Goal: Task Accomplishment & Management: Complete application form

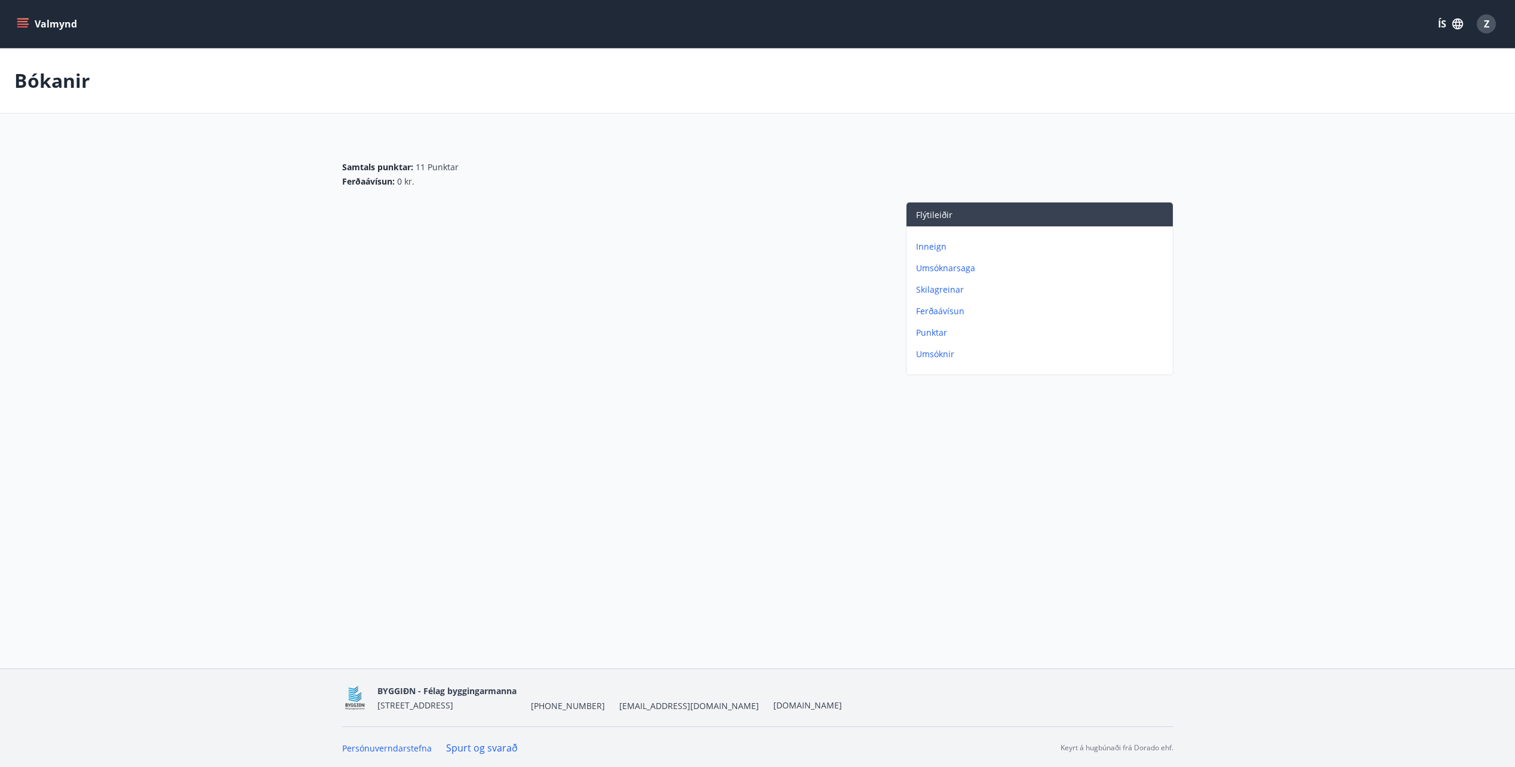
click at [24, 22] on icon "menu" at bounding box center [22, 21] width 11 height 1
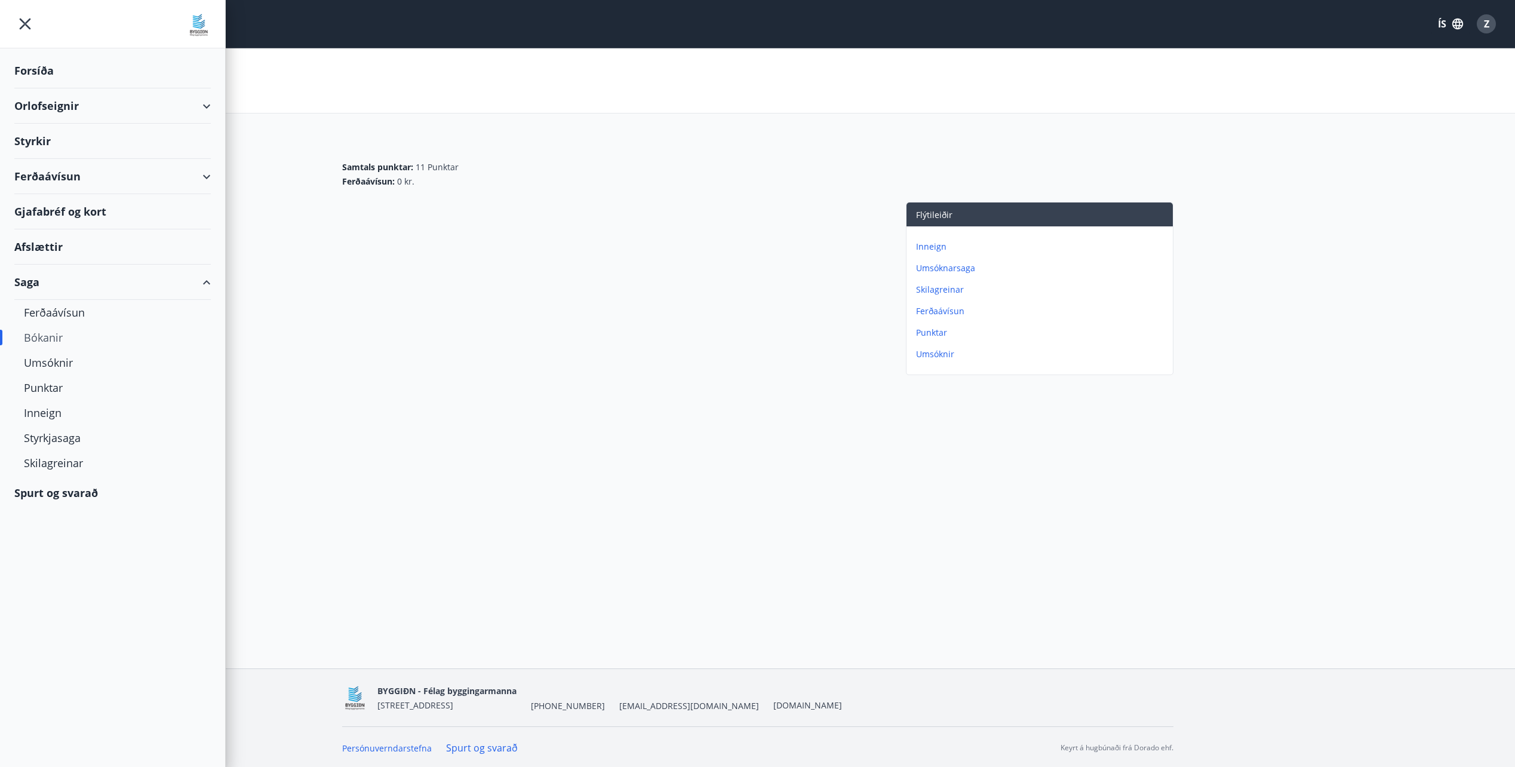
click at [41, 88] on div "Styrkir" at bounding box center [112, 70] width 196 height 35
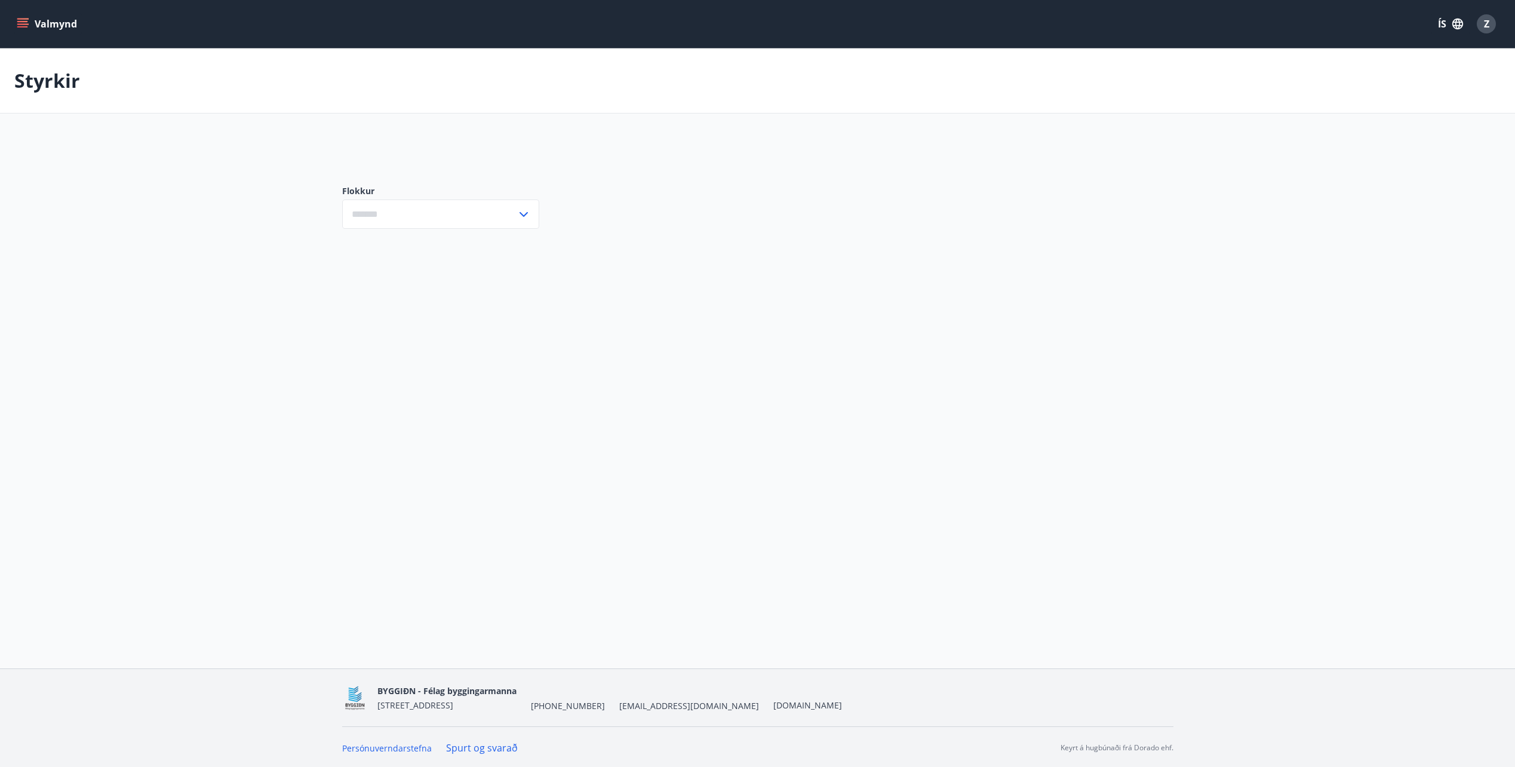
type input "***"
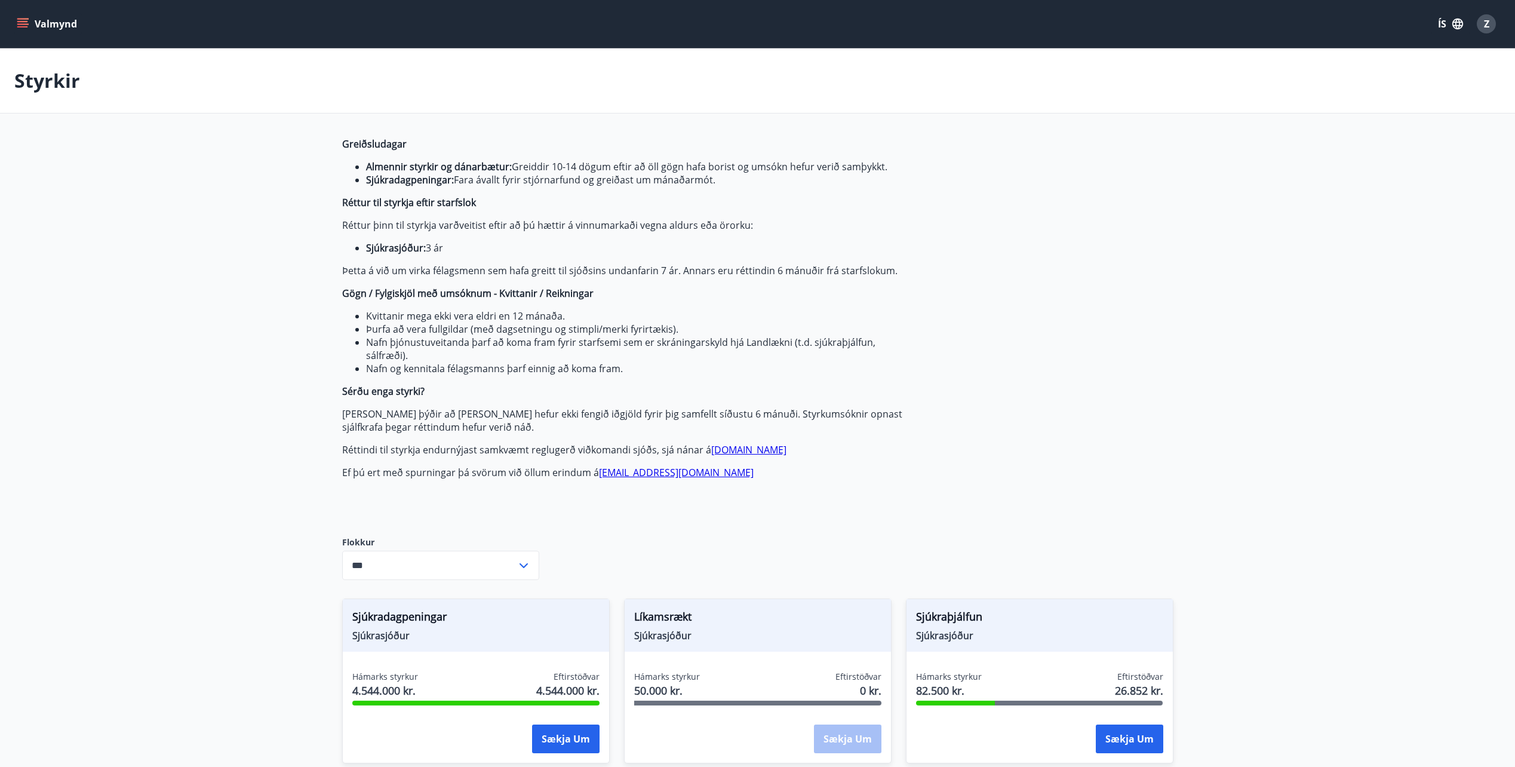
click at [19, 24] on icon "menu" at bounding box center [23, 23] width 13 height 1
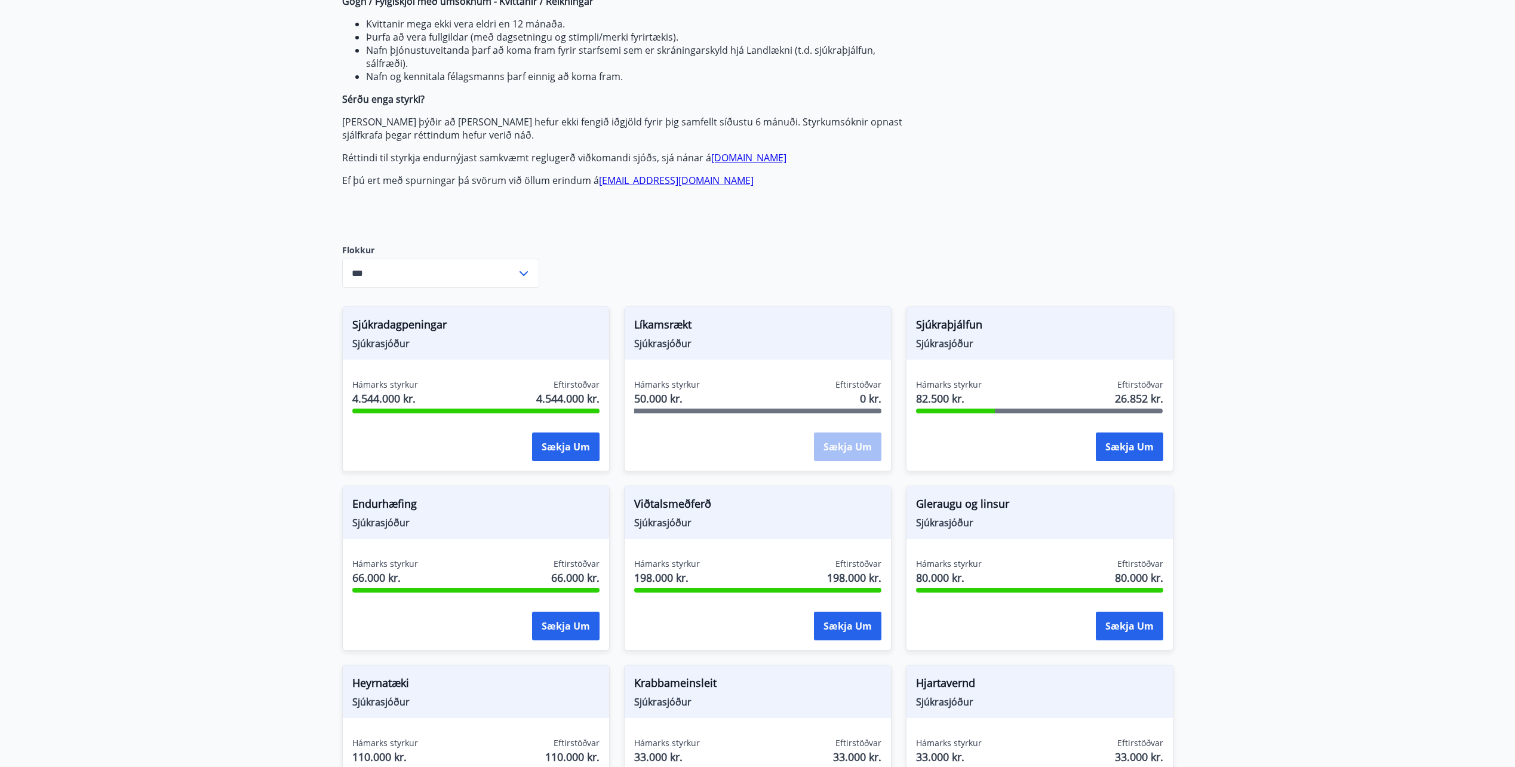
scroll to position [358, 0]
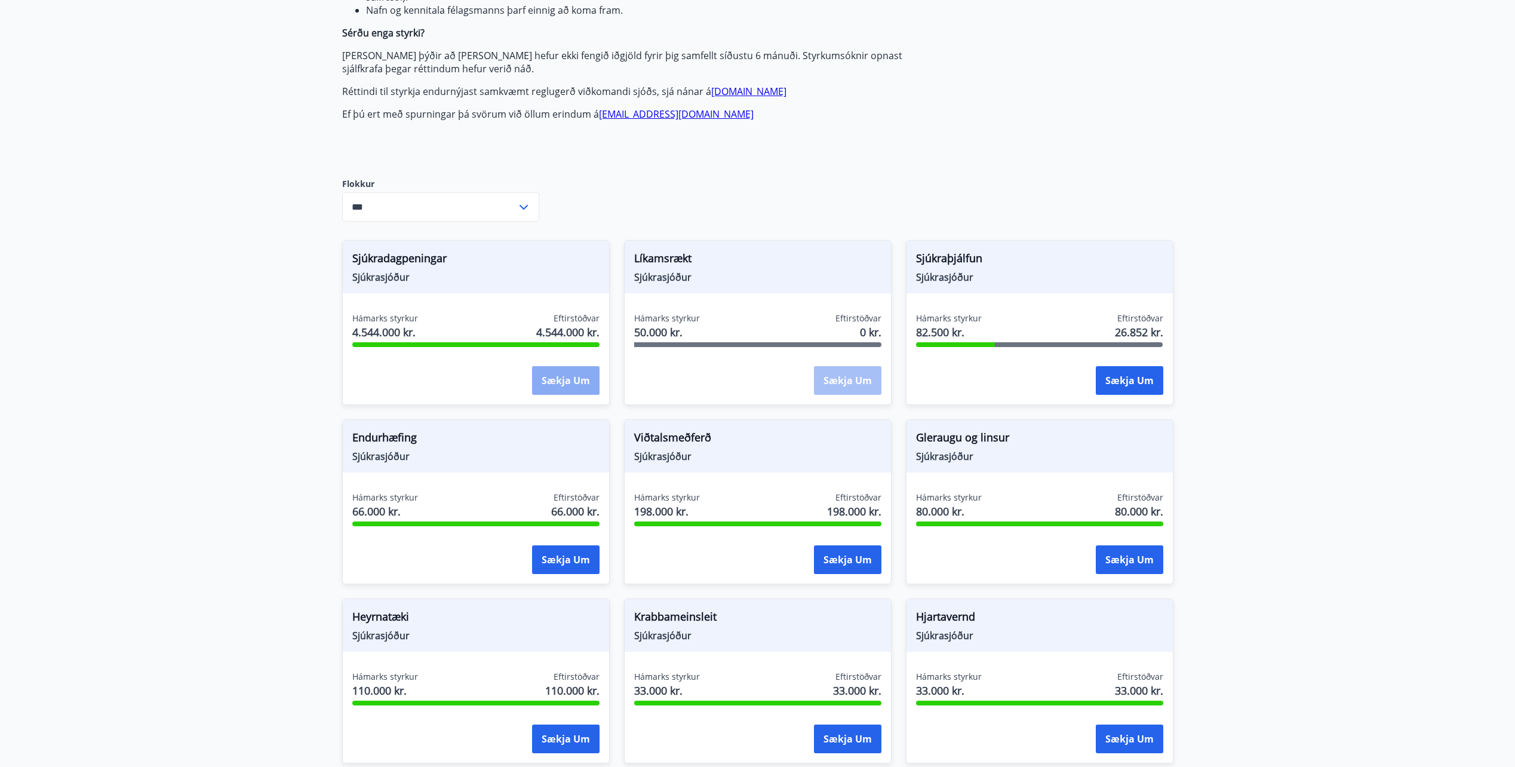
click at [556, 384] on button "Sækja um" at bounding box center [565, 380] width 67 height 29
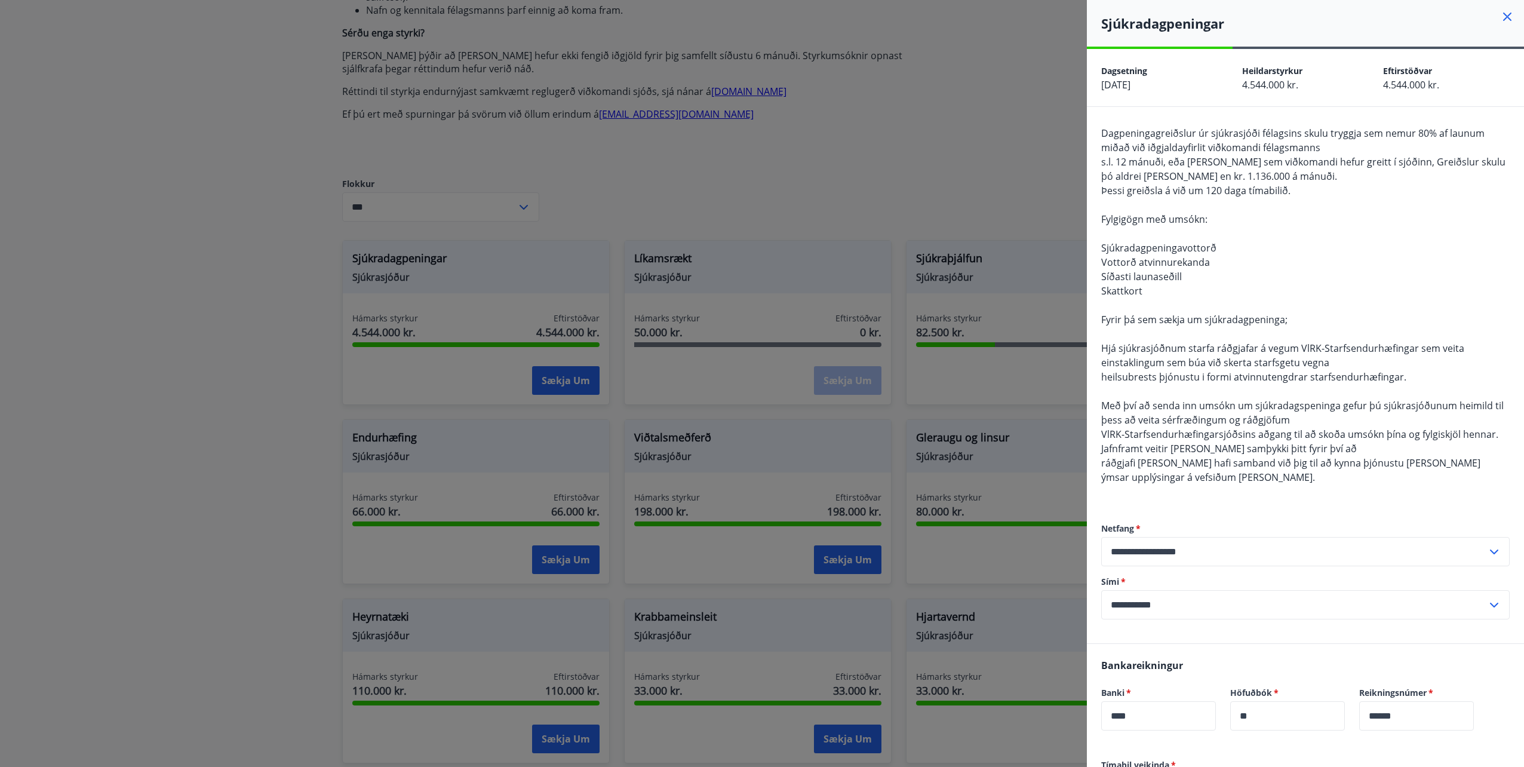
click at [1503, 14] on icon at bounding box center [1507, 17] width 8 height 8
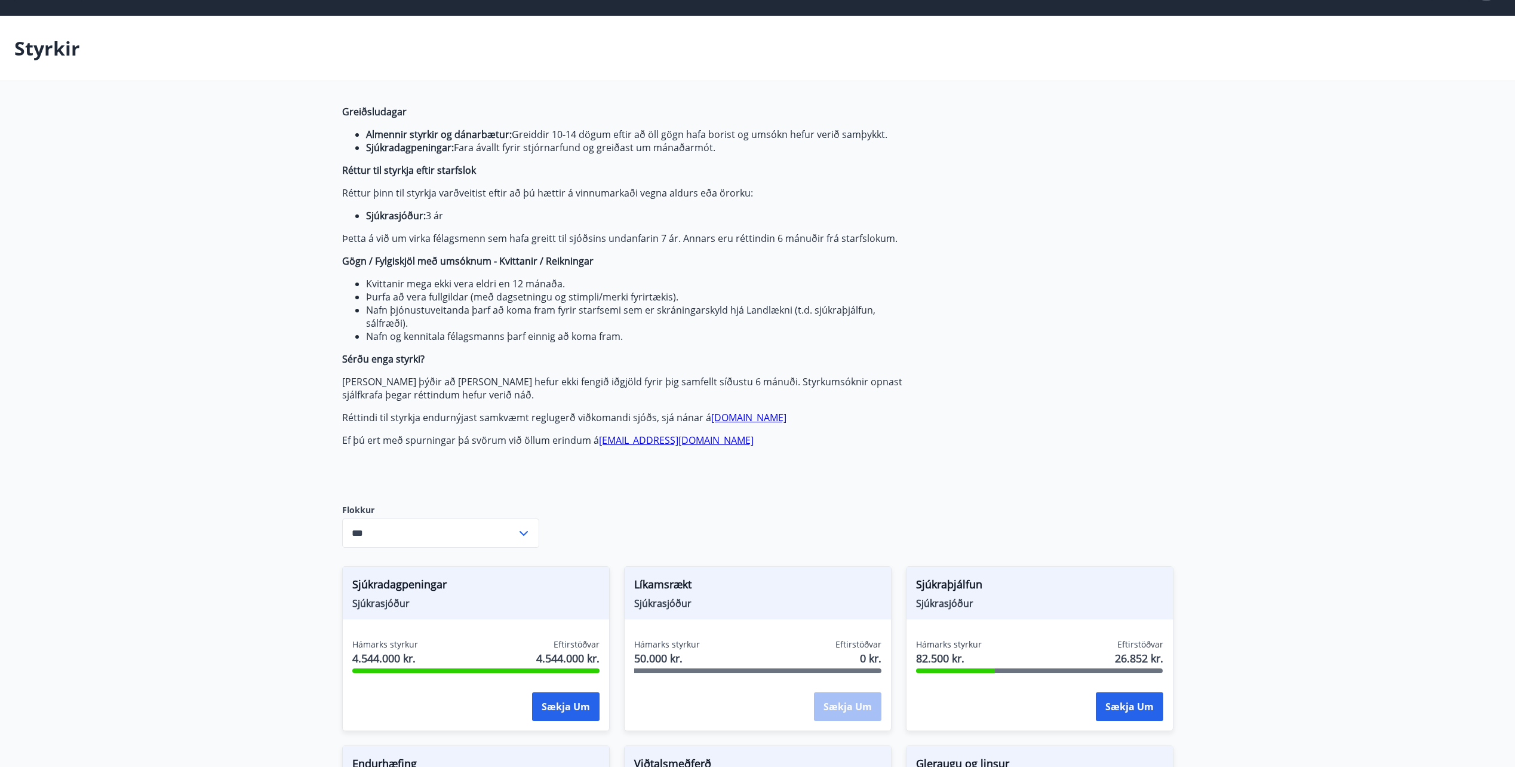
scroll to position [0, 0]
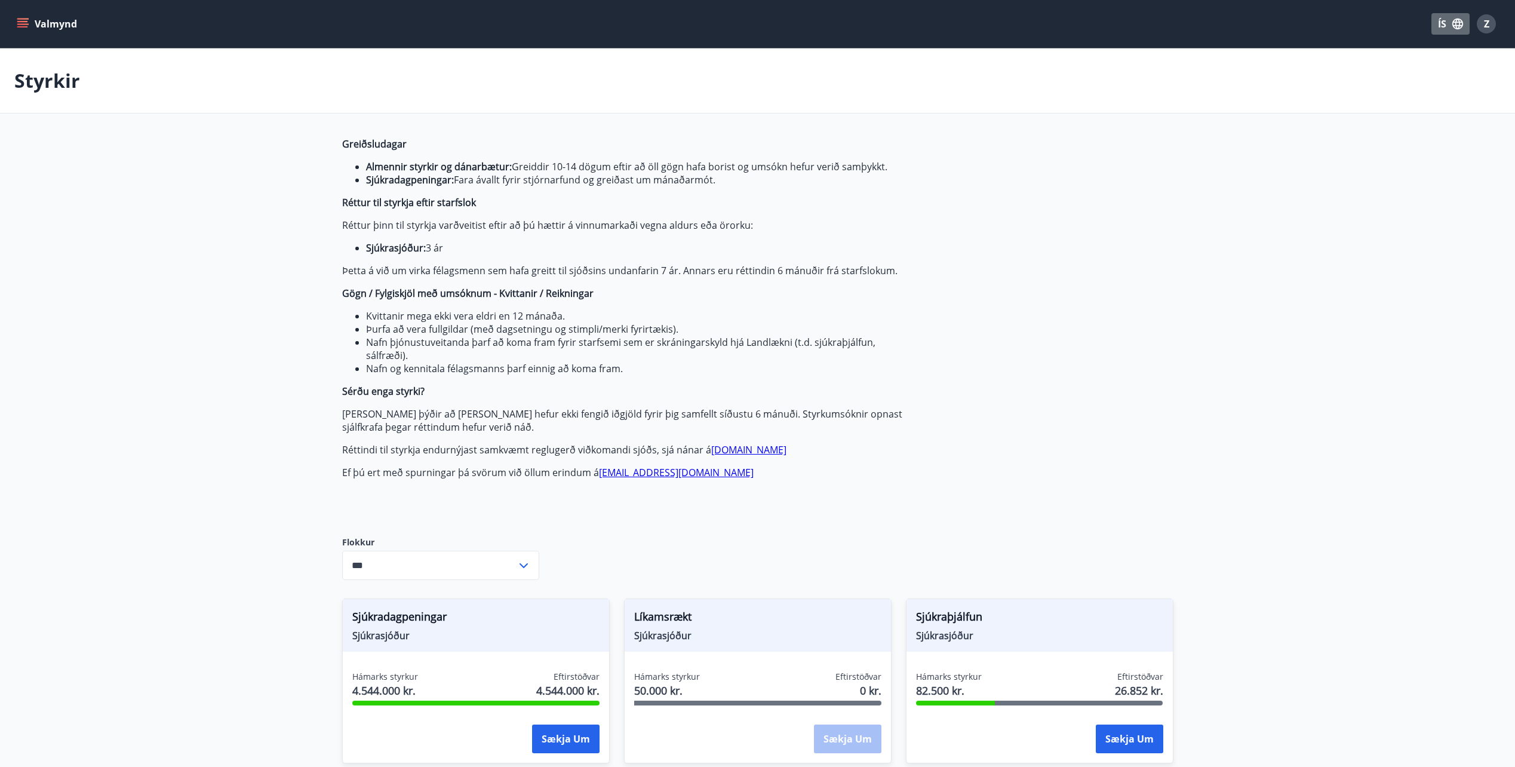
click at [1457, 23] on icon "button" at bounding box center [1457, 24] width 11 height 11
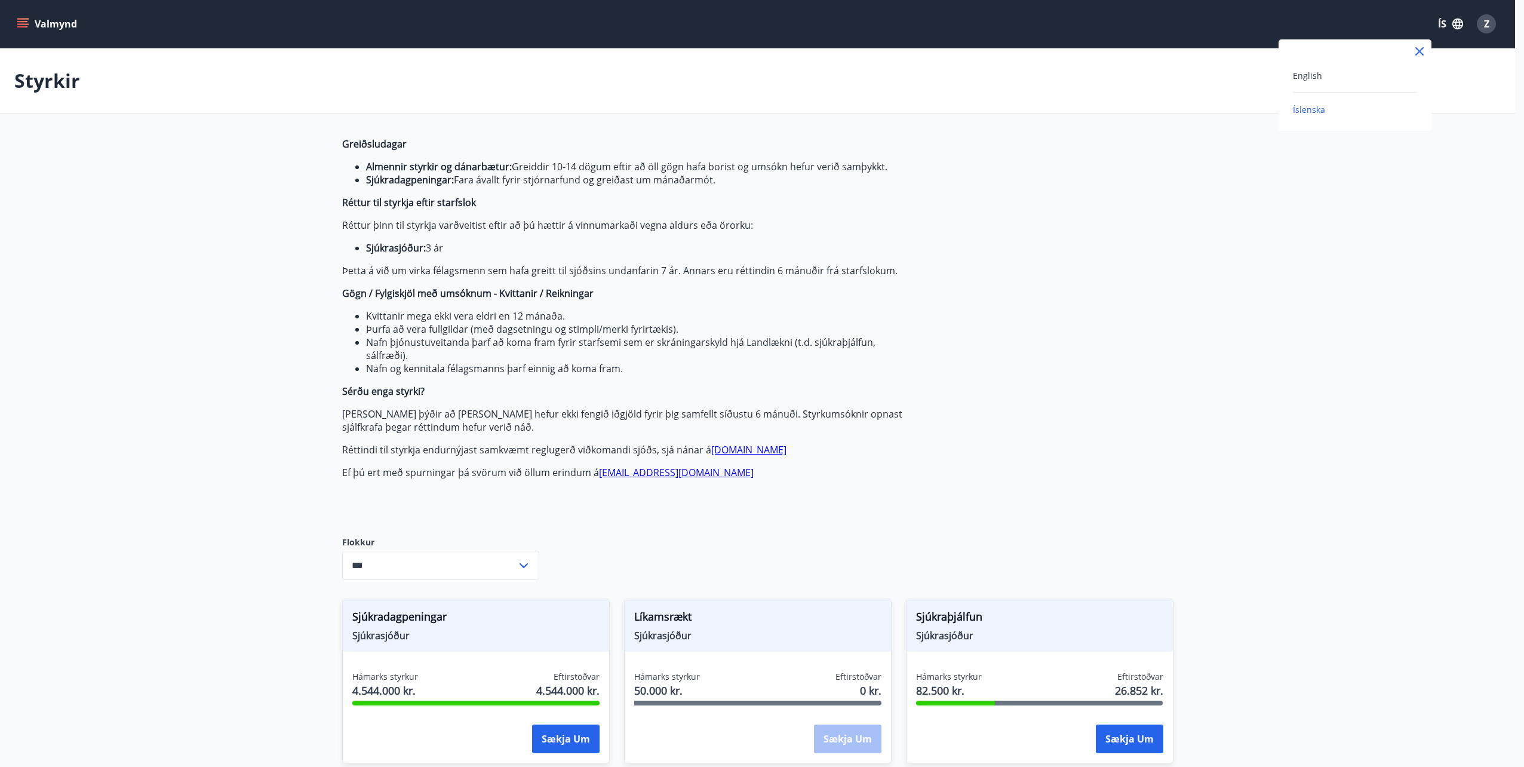
click at [1311, 67] on div "English Íslenska" at bounding box center [1354, 84] width 153 height 91
click at [1309, 74] on span "English" at bounding box center [1307, 75] width 29 height 11
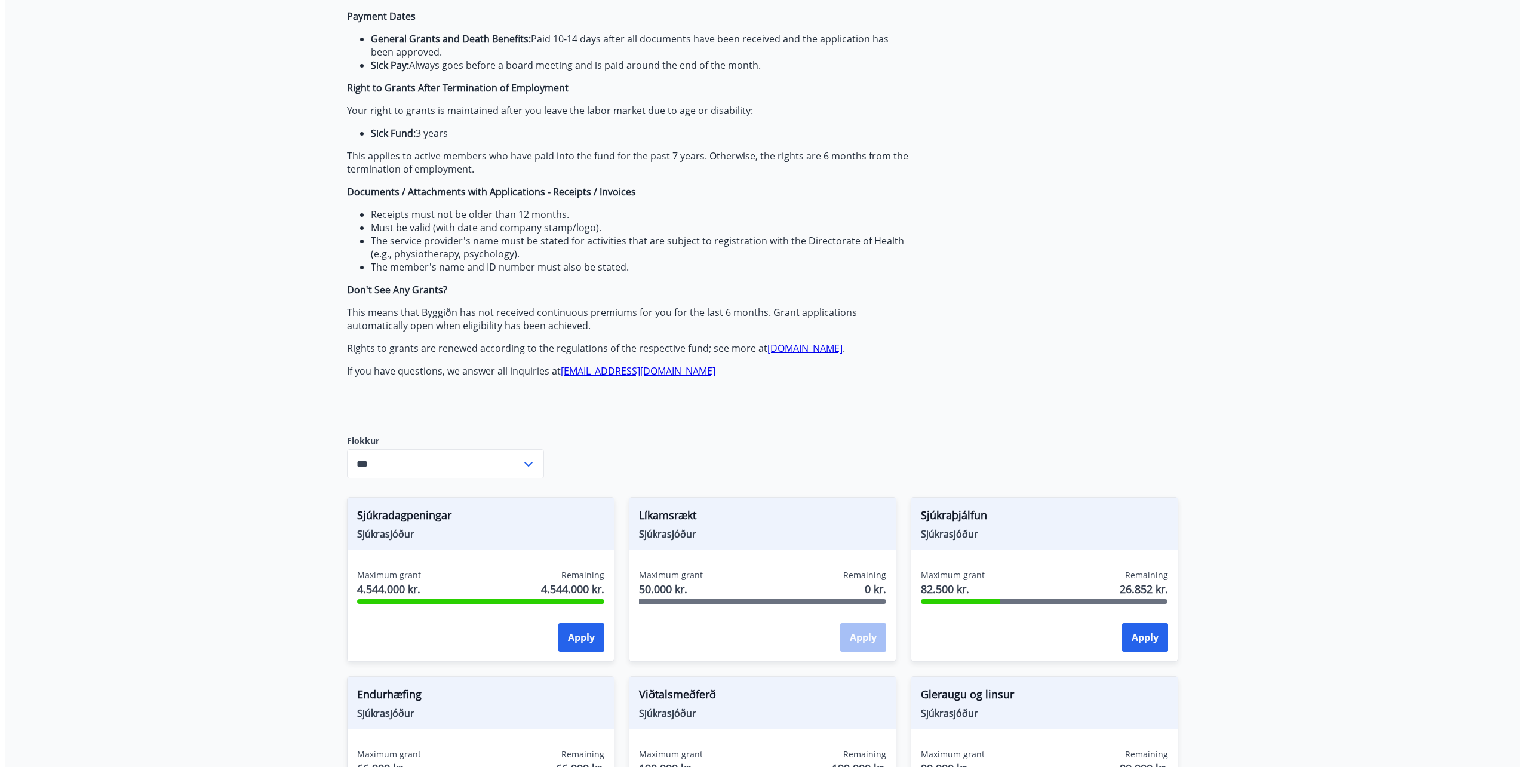
scroll to position [358, 0]
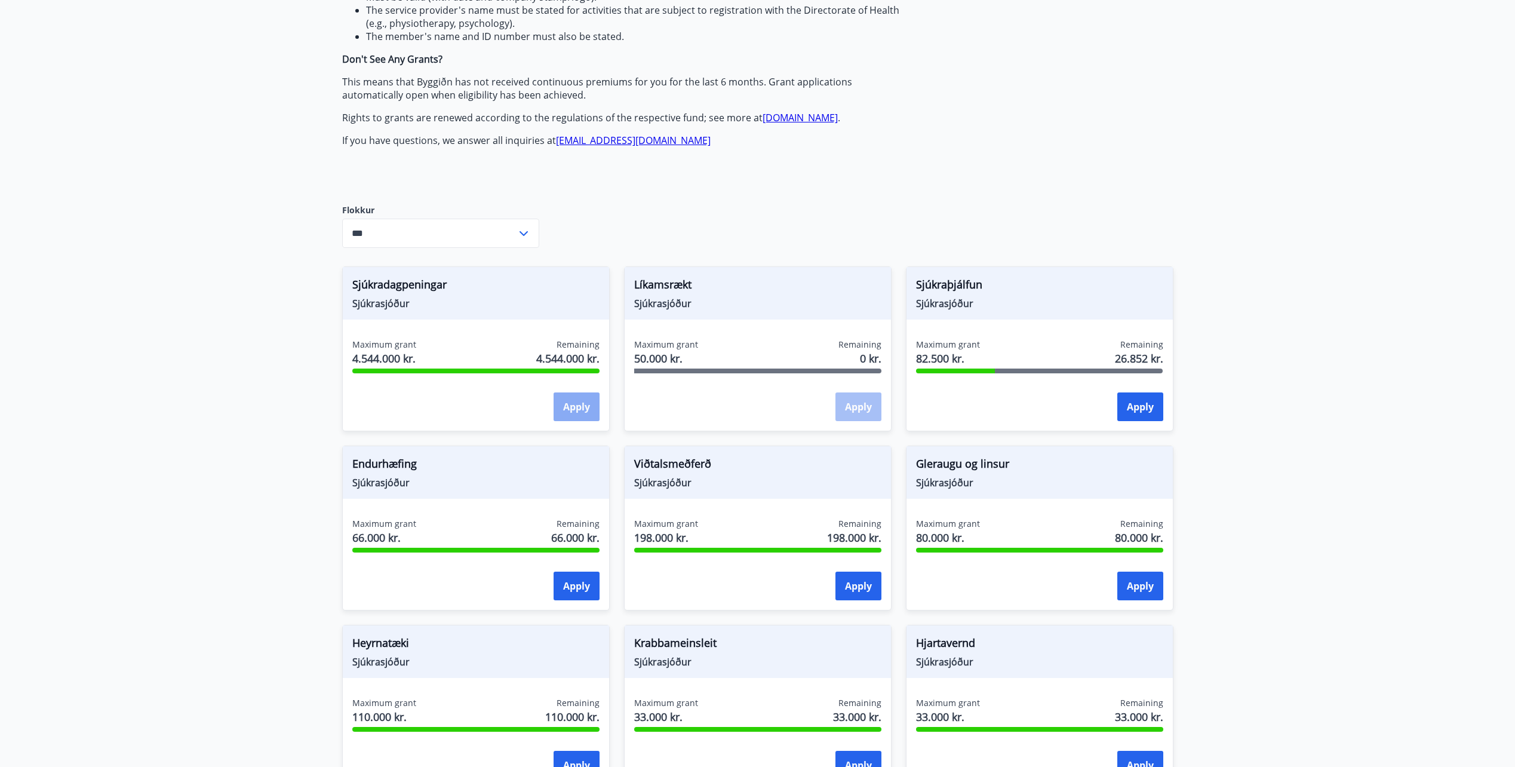
click at [565, 409] on button "Apply" at bounding box center [576, 406] width 46 height 29
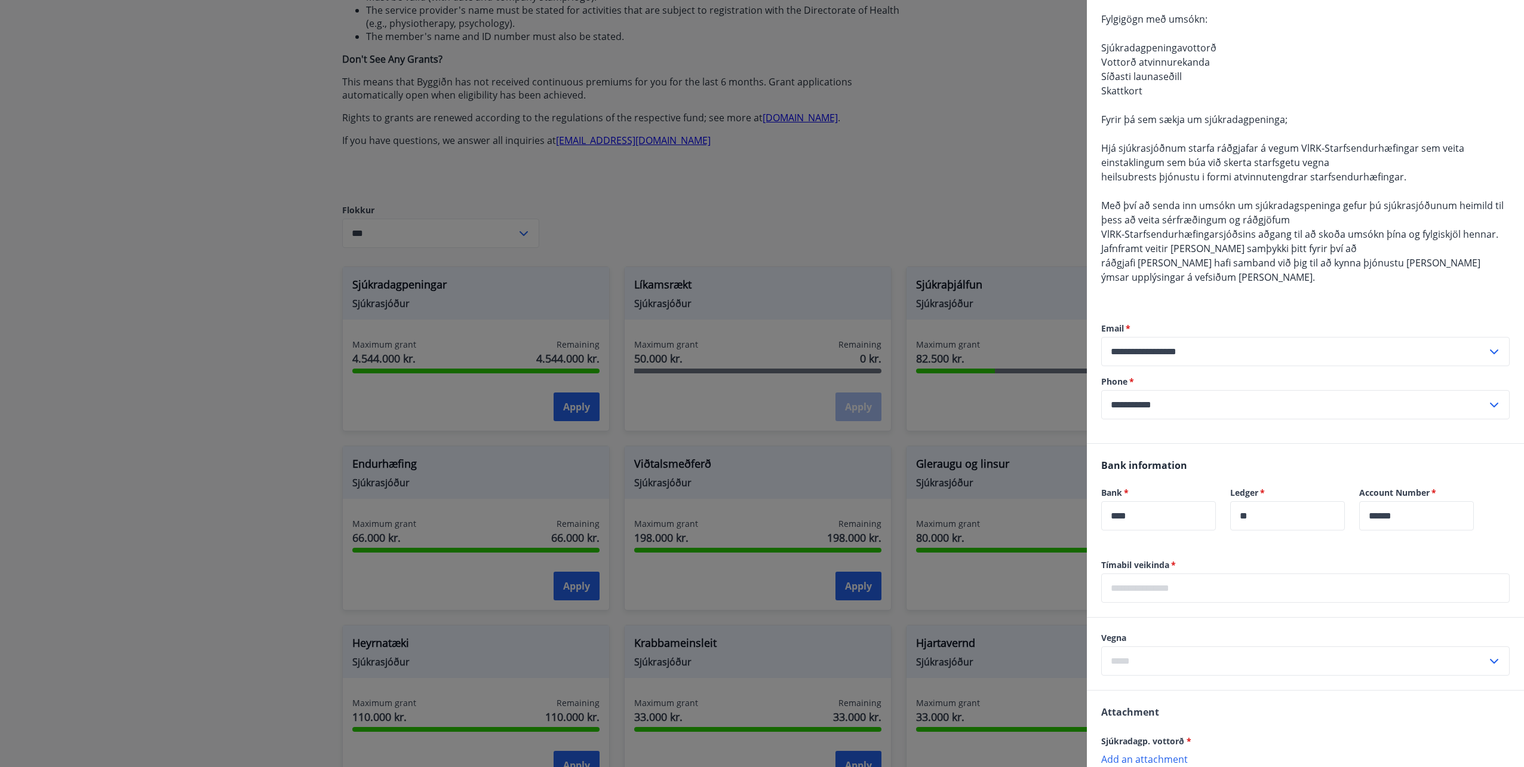
scroll to position [0, 0]
